Goal: Task Accomplishment & Management: Manage account settings

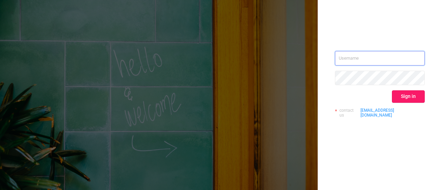
type input "[PERSON_NAME][EMAIL_ADDRESS][PERSON_NAME][DOMAIN_NAME]"
click at [398, 93] on button "Sign in" at bounding box center [408, 97] width 33 height 12
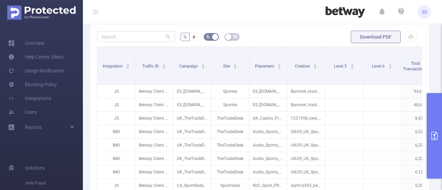
scroll to position [177, 0]
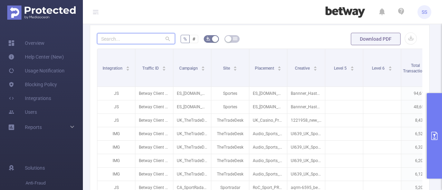
click at [119, 40] on input "text" at bounding box center [136, 38] width 78 height 11
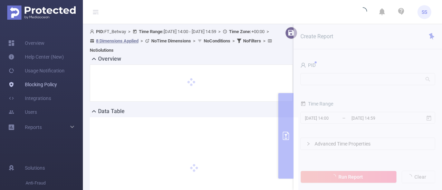
click at [45, 84] on link "Blocking Policy" at bounding box center [32, 85] width 49 height 14
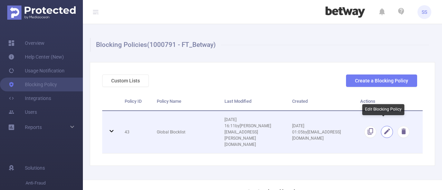
click at [385, 126] on button "button" at bounding box center [387, 132] width 12 height 12
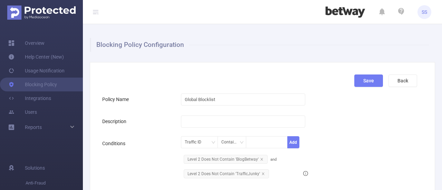
scroll to position [167, 0]
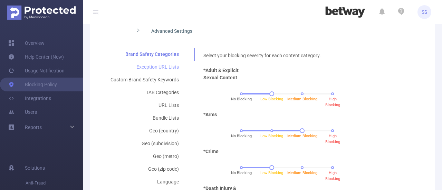
click at [149, 64] on div "Exception URL Lists" at bounding box center [144, 67] width 85 height 13
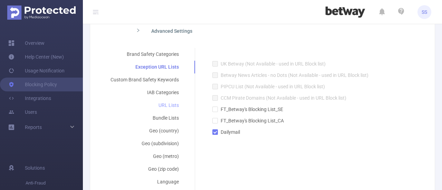
click at [170, 104] on div "URL Lists" at bounding box center [144, 105] width 85 height 13
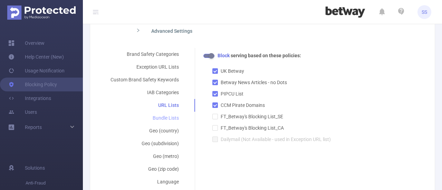
click at [171, 115] on div "Bundle Lists" at bounding box center [144, 118] width 85 height 13
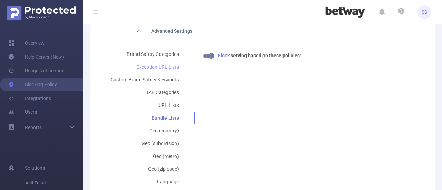
click at [160, 65] on div "Exception URL Lists" at bounding box center [144, 67] width 85 height 13
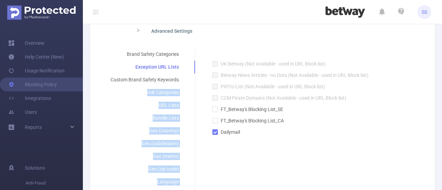
drag, startPoint x: 194, startPoint y: 64, endPoint x: 193, endPoint y: 73, distance: 8.7
click at [193, 73] on div "Brand Safety Categories Exception URL Lists Custom Brand Safety Keywords IAB Ca…" at bounding box center [148, 131] width 93 height 166
click at [107, 116] on div "Bundle Lists" at bounding box center [144, 118] width 85 height 13
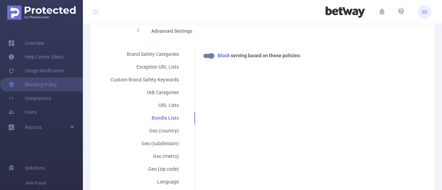
click at [139, 29] on icon "icon: right" at bounding box center [138, 30] width 4 height 4
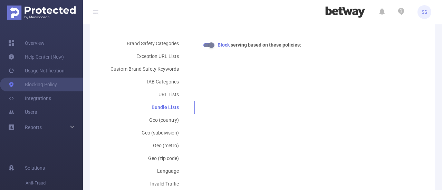
scroll to position [244, 0]
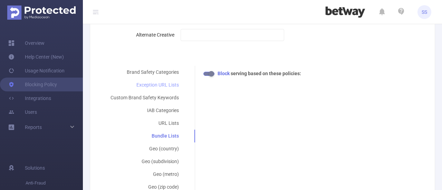
click at [146, 87] on div "Exception URL Lists" at bounding box center [144, 85] width 85 height 13
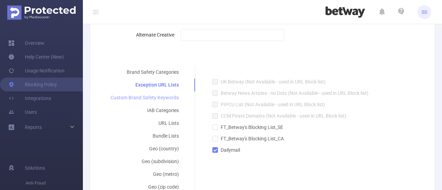
click at [165, 99] on div "Custom Brand Safety Keywords" at bounding box center [144, 98] width 85 height 13
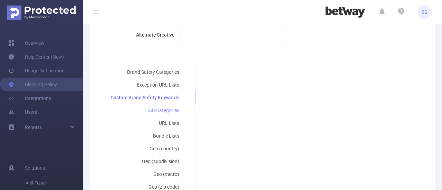
click at [165, 111] on div "IAB Categories" at bounding box center [144, 110] width 85 height 13
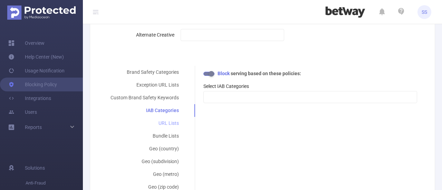
click at [166, 117] on div "URL Lists" at bounding box center [144, 123] width 85 height 13
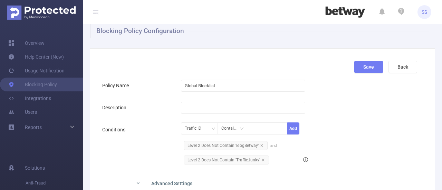
scroll to position [0, 0]
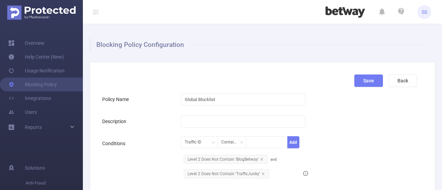
click at [95, 14] on icon at bounding box center [95, 13] width 4 height 0
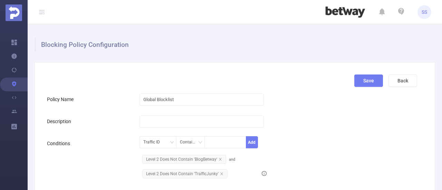
click at [437, 67] on section "Blocking Policy Configuration Save Back Policy Name Global Blocklist Descriptio…" at bounding box center [235, 95] width 415 height 190
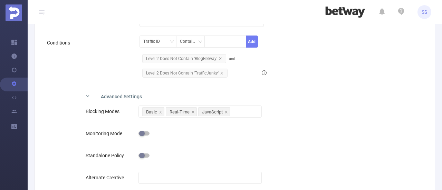
scroll to position [102, 0]
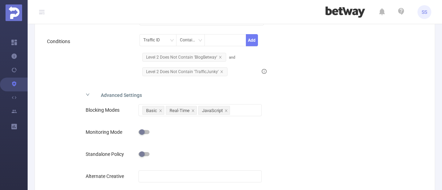
click at [89, 93] on icon "icon: right" at bounding box center [88, 95] width 4 height 4
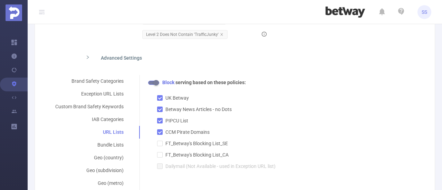
scroll to position [151, 0]
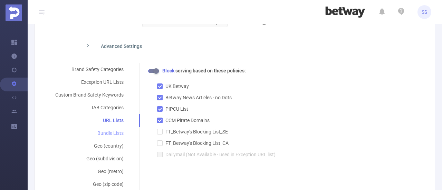
click at [109, 133] on div "Bundle Lists" at bounding box center [89, 133] width 85 height 13
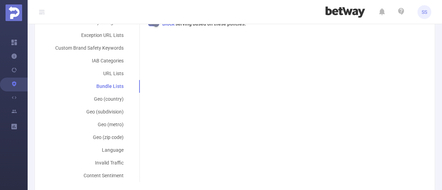
scroll to position [208, 0]
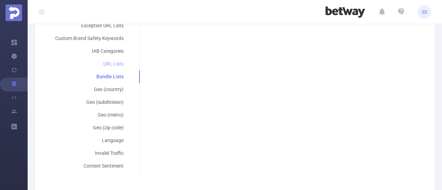
click at [114, 67] on div "URL Lists" at bounding box center [89, 64] width 85 height 13
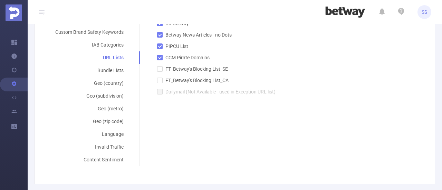
scroll to position [170, 0]
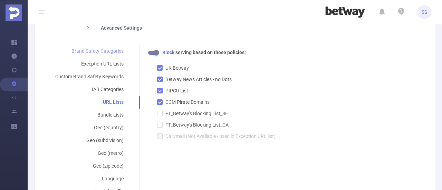
click at [115, 51] on div "Brand Safety Categories" at bounding box center [89, 51] width 85 height 13
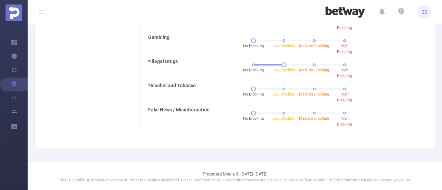
scroll to position [133, 0]
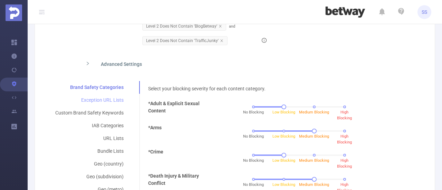
click at [94, 103] on div "Exception URL Lists" at bounding box center [89, 100] width 85 height 13
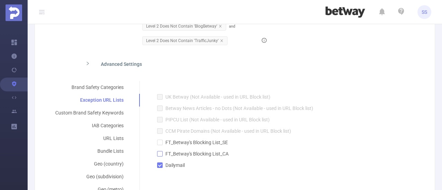
click at [194, 157] on label "FT_Betway's Blocking List_CA" at bounding box center [236, 152] width 159 height 11
click at [162, 156] on input "FT_Betway's Blocking List_CA" at bounding box center [159, 153] width 5 height 5
click at [194, 157] on label "FT_Betway's Blocking List_CA" at bounding box center [236, 152] width 159 height 11
click at [162, 156] on input "FT_Betway's Blocking List_CA" at bounding box center [159, 153] width 5 height 5
checkbox input "false"
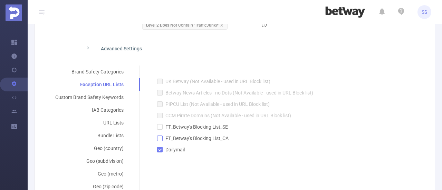
scroll to position [150, 0]
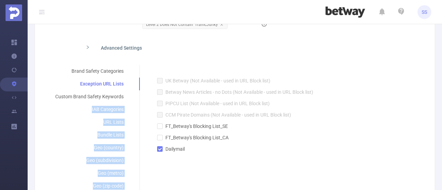
drag, startPoint x: 139, startPoint y: 83, endPoint x: 137, endPoint y: 101, distance: 18.1
click at [137, 101] on div "Brand Safety Categories Exception URL Lists Custom Brand Safety Keywords IAB Ca…" at bounding box center [232, 148] width 371 height 166
click at [139, 97] on div "Brand Safety Categories Exception URL Lists Custom Brand Safety Keywords IAB Ca…" at bounding box center [93, 148] width 93 height 166
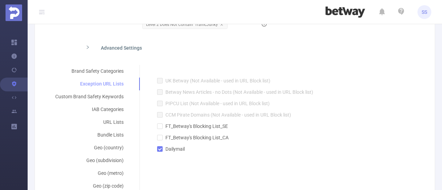
click at [48, 81] on div "Exception URL Lists" at bounding box center [89, 84] width 85 height 13
click at [104, 66] on div "Brand Safety Categories" at bounding box center [89, 71] width 85 height 13
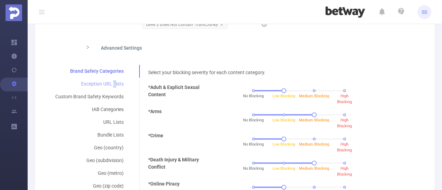
click at [114, 84] on div "Exception URL Lists" at bounding box center [89, 84] width 85 height 13
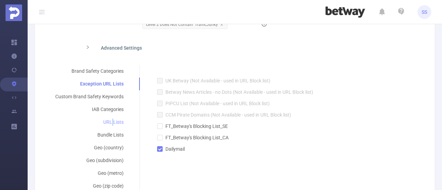
click at [112, 121] on div "URL Lists" at bounding box center [89, 122] width 85 height 13
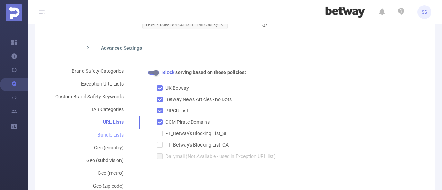
click at [109, 134] on div "Bundle Lists" at bounding box center [89, 135] width 85 height 13
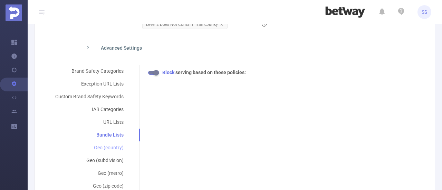
click at [108, 147] on div "Geo (country)" at bounding box center [89, 148] width 85 height 13
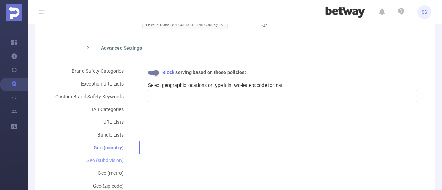
click at [109, 160] on div "Geo (subdivision)" at bounding box center [89, 160] width 85 height 13
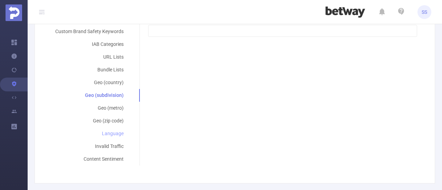
click at [115, 135] on div "Language" at bounding box center [89, 134] width 85 height 13
click at [113, 142] on div "Invalid Traffic" at bounding box center [89, 146] width 85 height 13
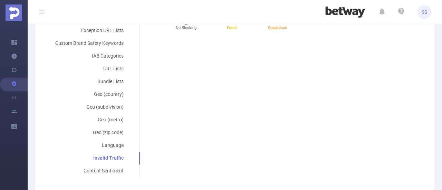
scroll to position [250, 0]
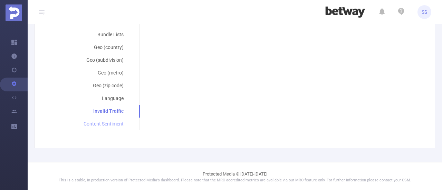
click at [112, 124] on div "Content Sentiment" at bounding box center [89, 124] width 85 height 13
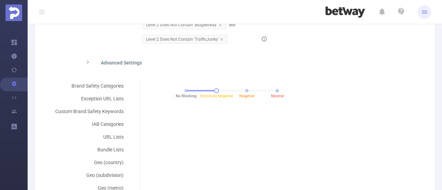
scroll to position [133, 0]
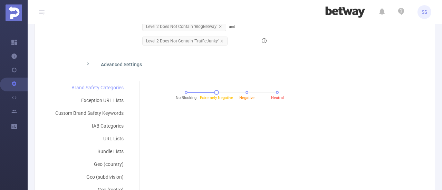
click at [99, 84] on div "Brand Safety Categories" at bounding box center [89, 88] width 85 height 13
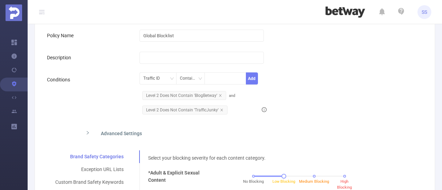
scroll to position [81, 0]
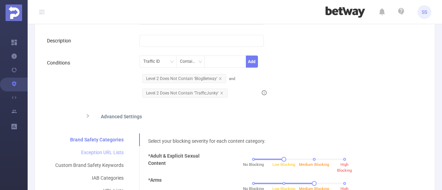
click at [95, 150] on div "Exception URL Lists" at bounding box center [89, 153] width 85 height 13
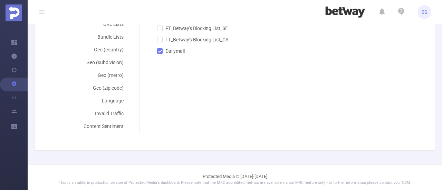
scroll to position [250, 0]
